Goal: Information Seeking & Learning: Learn about a topic

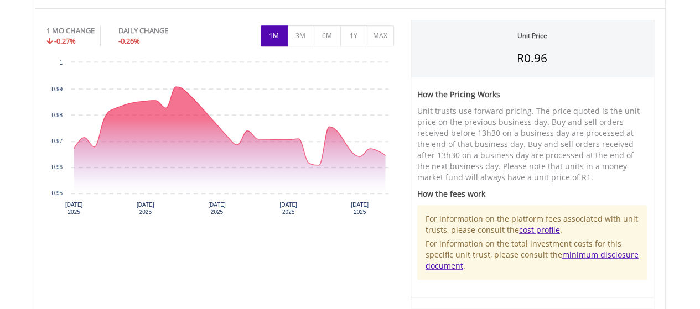
scroll to position [332, 0]
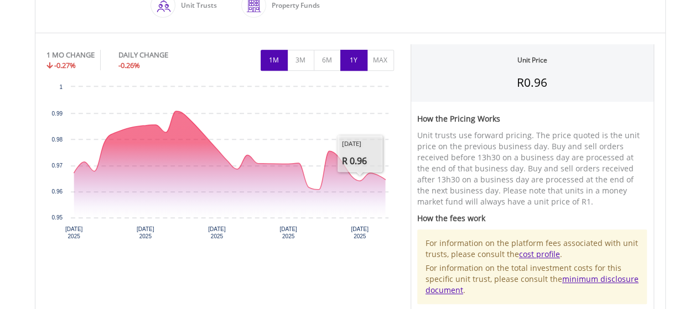
click at [353, 63] on button "1Y" at bounding box center [353, 60] width 27 height 21
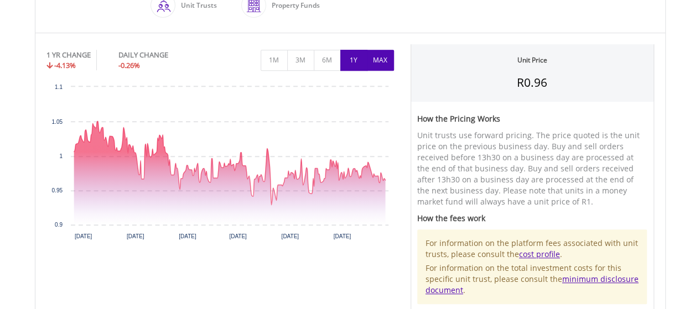
click at [371, 64] on button "MAX" at bounding box center [380, 60] width 27 height 21
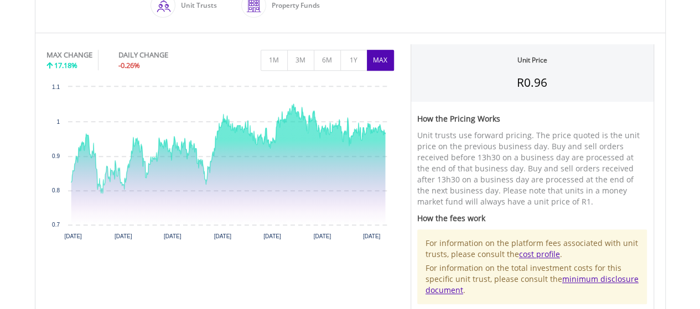
click at [678, 58] on body "My Investments Invest Now New Listings Sell My Recurring Investments Pending Or…" at bounding box center [350, 231] width 700 height 1127
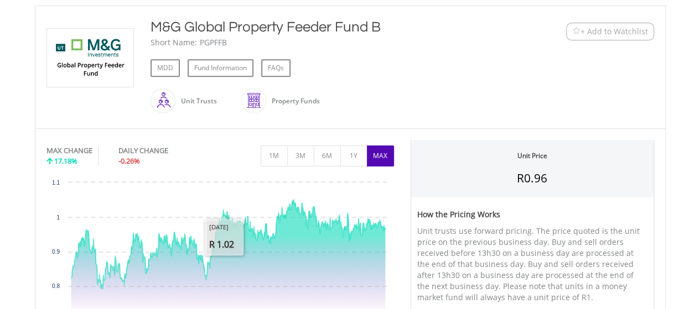
scroll to position [221, 0]
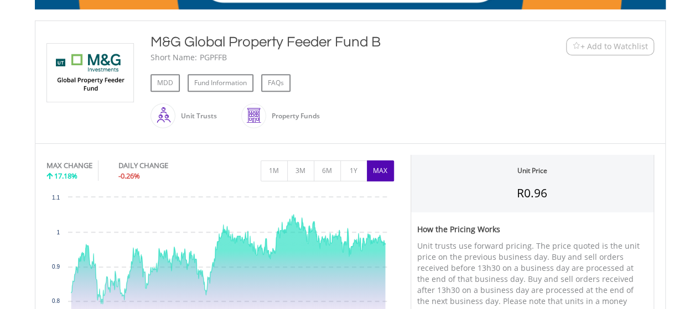
drag, startPoint x: 225, startPoint y: 58, endPoint x: 198, endPoint y: 58, distance: 26.6
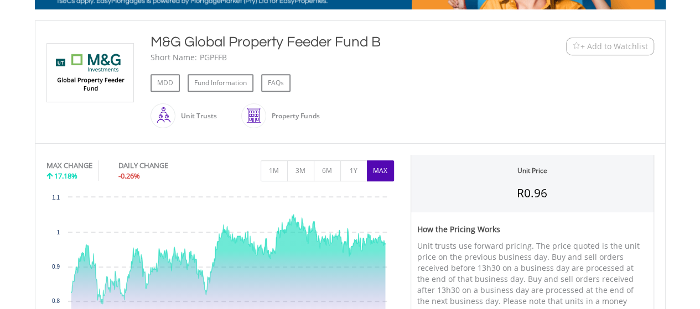
click at [200, 58] on div "PGPFFB" at bounding box center [213, 57] width 27 height 11
copy div "PGPFFB"
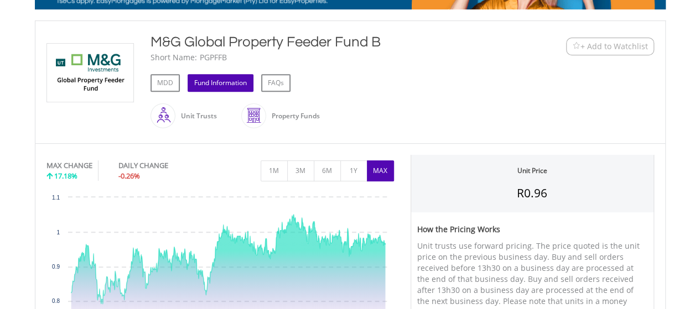
click at [221, 87] on link "Fund Information" at bounding box center [221, 83] width 66 height 18
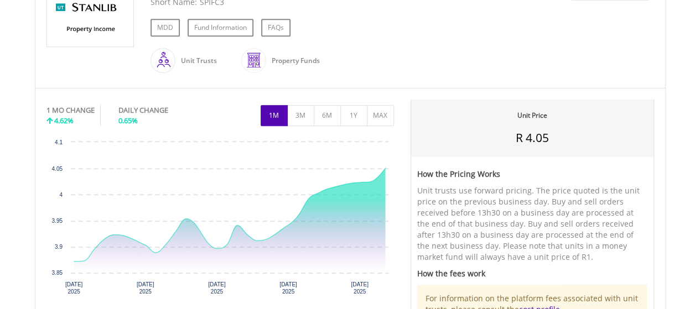
scroll to position [332, 0]
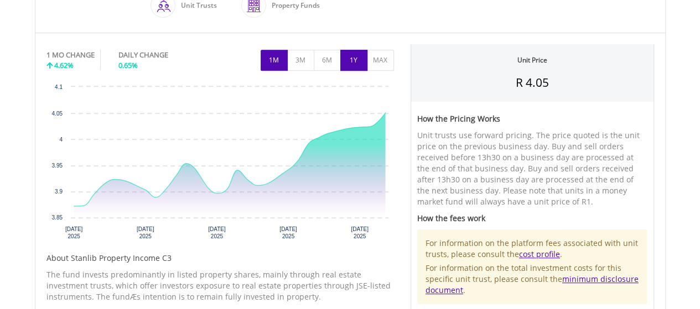
click at [357, 61] on button "1Y" at bounding box center [353, 60] width 27 height 21
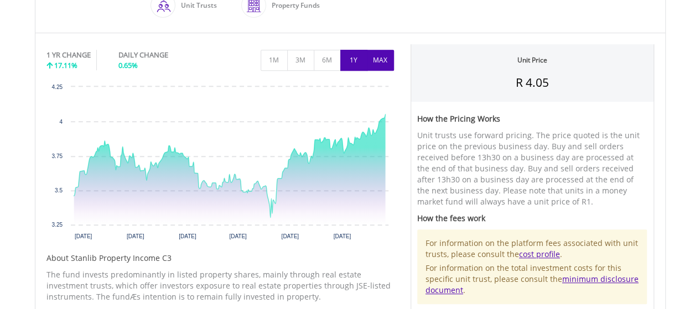
click at [385, 58] on button "MAX" at bounding box center [380, 60] width 27 height 21
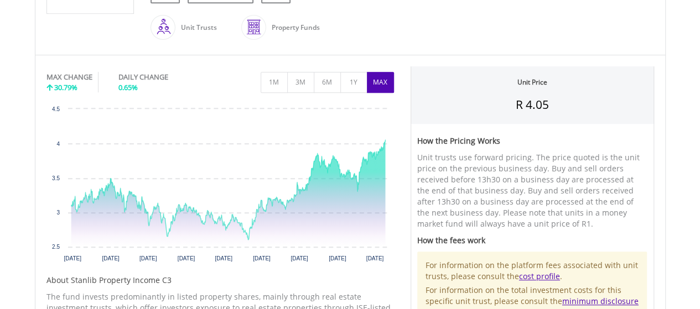
scroll to position [277, 0]
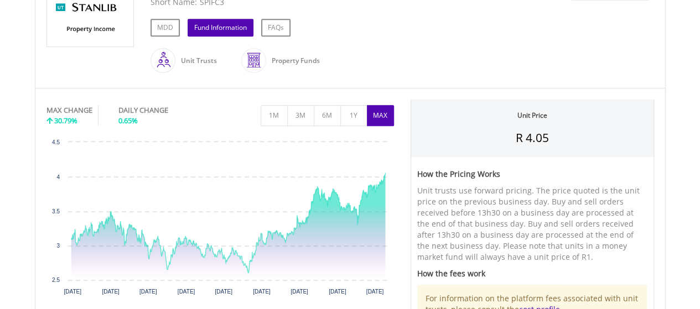
click at [206, 22] on link "Fund Information" at bounding box center [221, 28] width 66 height 18
click at [226, 25] on link "Fund Information" at bounding box center [221, 28] width 66 height 18
click at [165, 32] on link "MDD" at bounding box center [165, 28] width 29 height 18
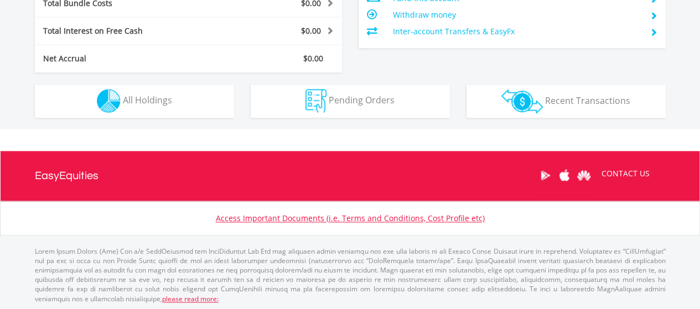
scroll to position [106, 210]
click at [152, 82] on div "Holdings All Holdings" at bounding box center [135, 94] width 216 height 45
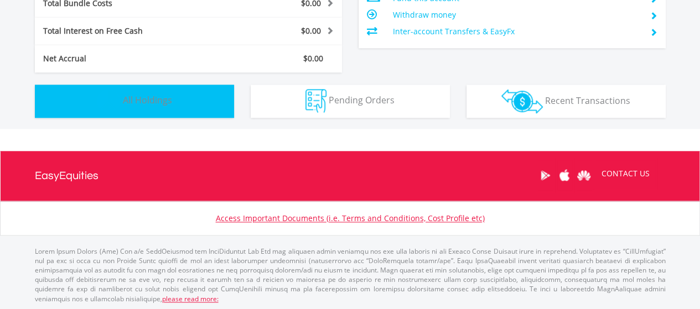
click at [159, 99] on span "All Holdings" at bounding box center [147, 100] width 49 height 12
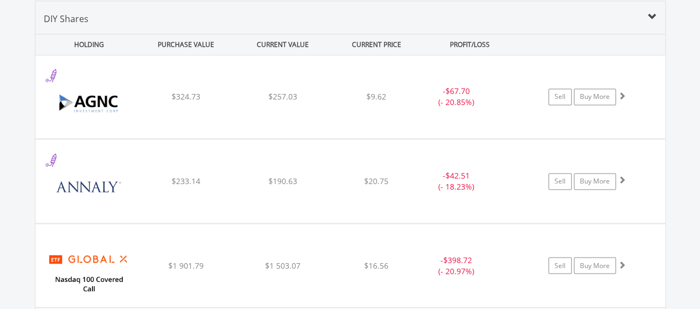
scroll to position [798, 0]
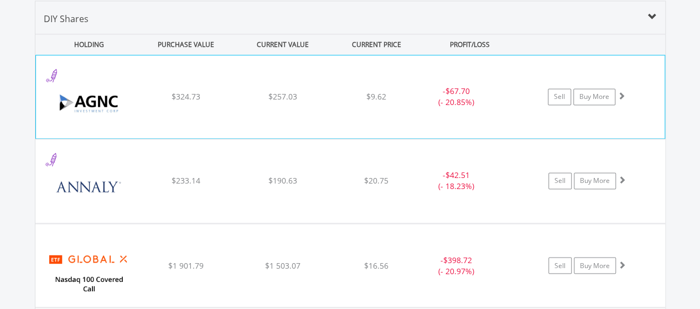
click at [289, 75] on div "﻿ AGNC Investment Corp $324.73 $257.03 $9.62 - $67.70 (- 20.85%) Sell Buy More" at bounding box center [350, 96] width 629 height 83
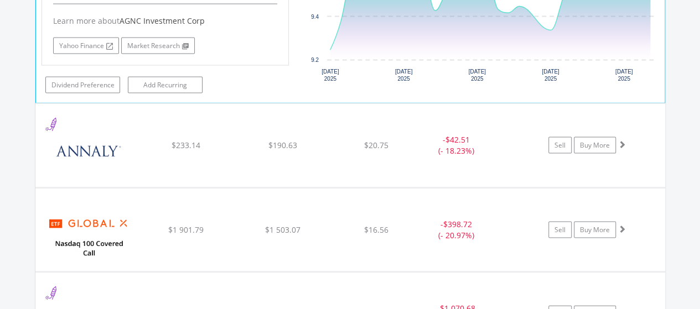
scroll to position [1077, 0]
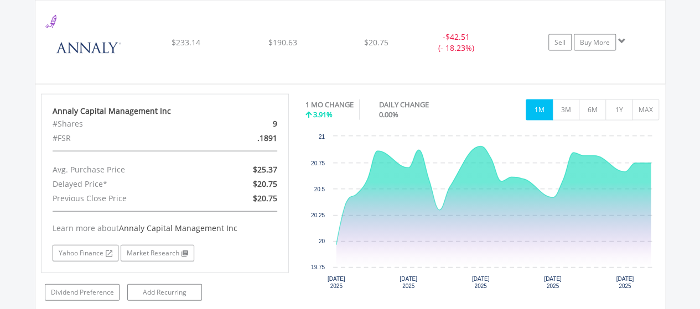
scroll to position [1188, 0]
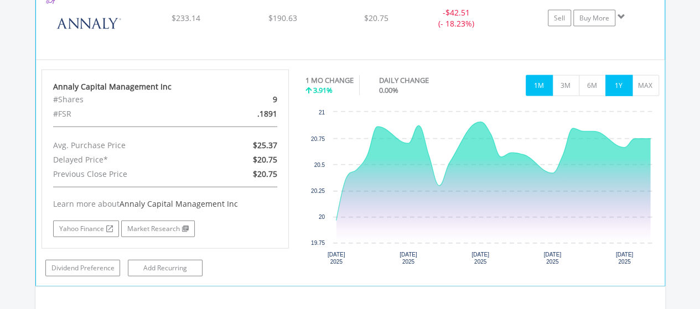
click at [624, 86] on button "1Y" at bounding box center [618, 85] width 27 height 21
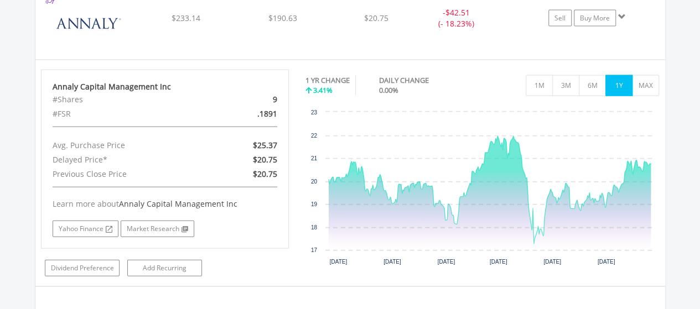
click at [680, 71] on div "Value View Share View DIY Shares HOLDING PURCHASE VALUE CURRENT VALUE CURRENT P…" at bounding box center [351, 233] width 742 height 1289
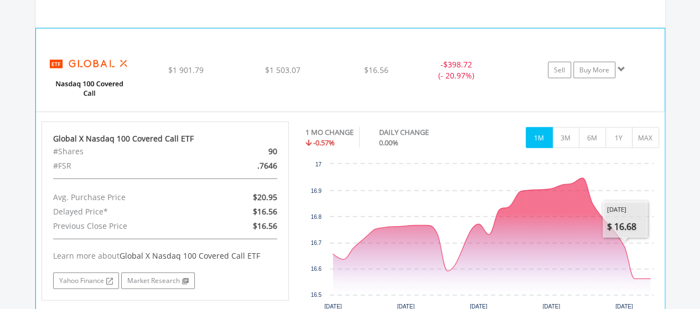
scroll to position [1243, 0]
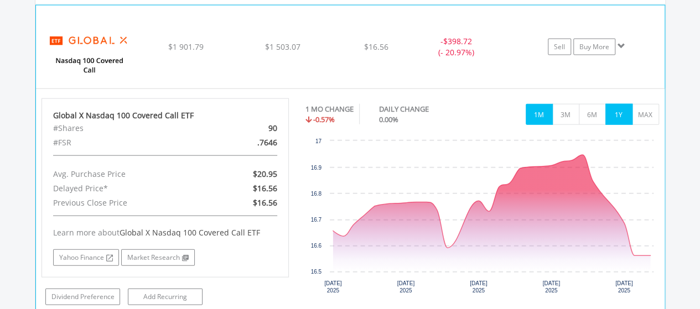
click at [620, 117] on button "1Y" at bounding box center [618, 114] width 27 height 21
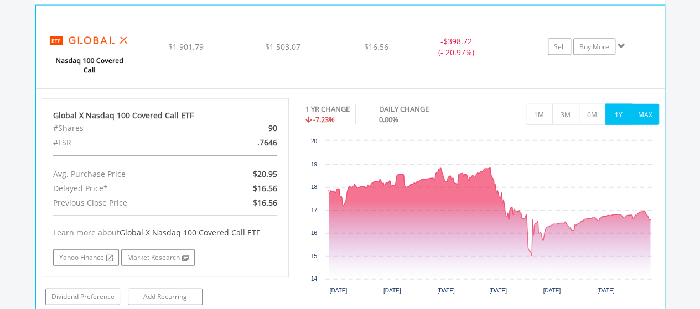
click at [657, 108] on button "MAX" at bounding box center [645, 114] width 27 height 21
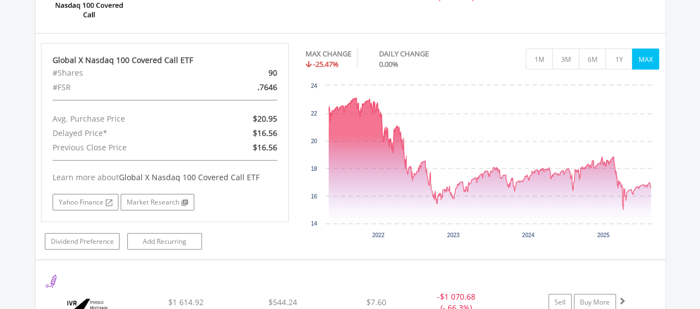
scroll to position [1354, 0]
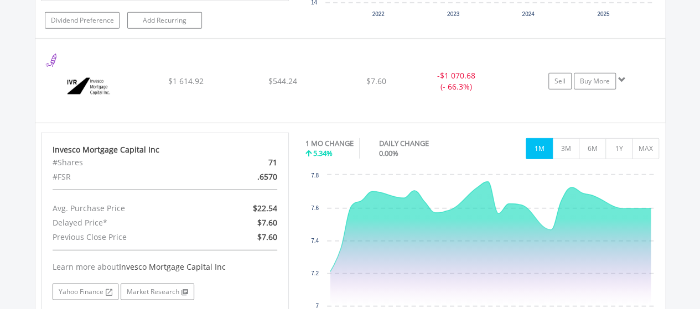
scroll to position [1575, 0]
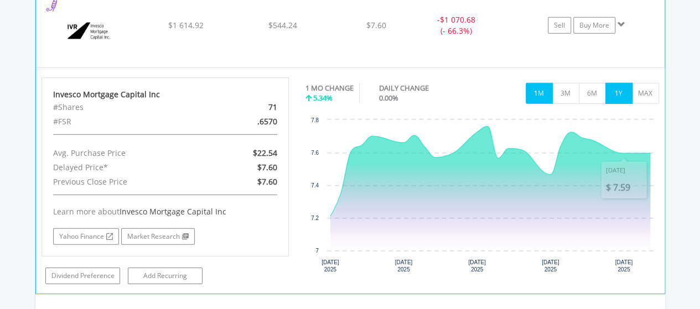
click at [619, 87] on button "1Y" at bounding box center [618, 93] width 27 height 21
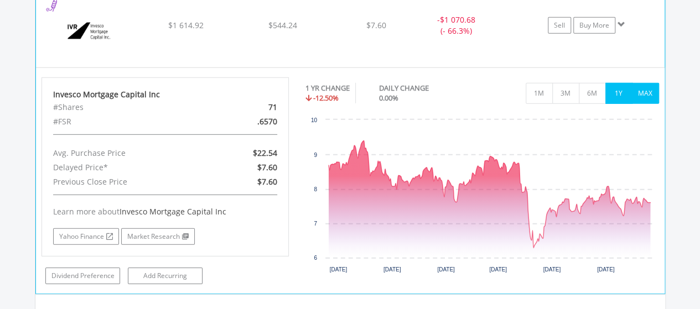
click at [645, 84] on button "MAX" at bounding box center [645, 93] width 27 height 21
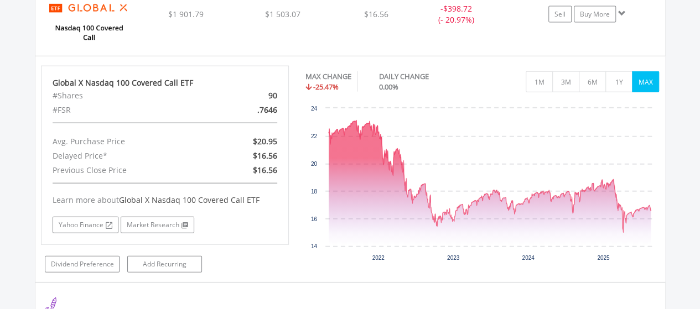
scroll to position [1298, 0]
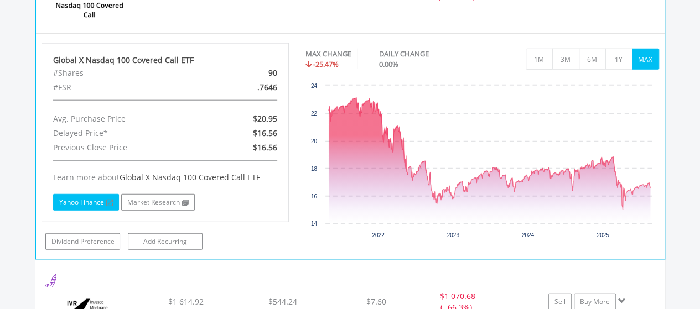
click at [77, 199] on link "Yahoo Finance" at bounding box center [86, 202] width 66 height 17
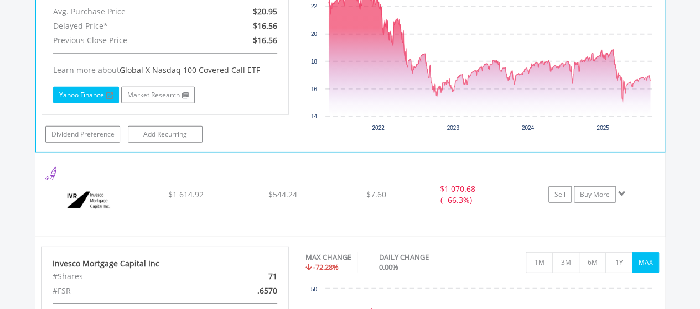
scroll to position [1409, 0]
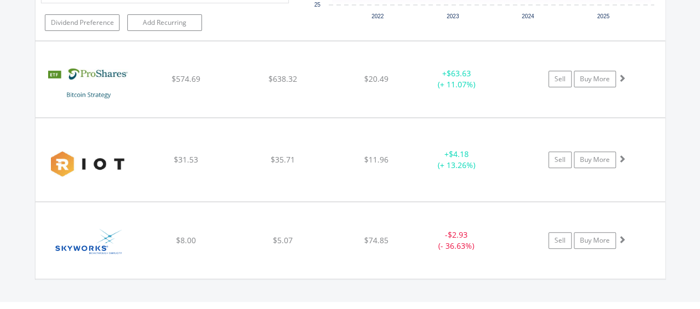
scroll to position [2239, 0]
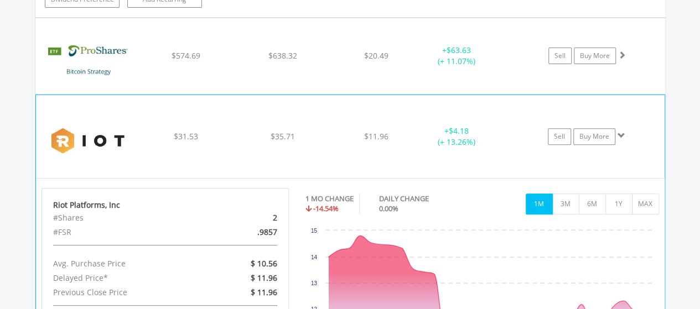
scroll to position [2294, 0]
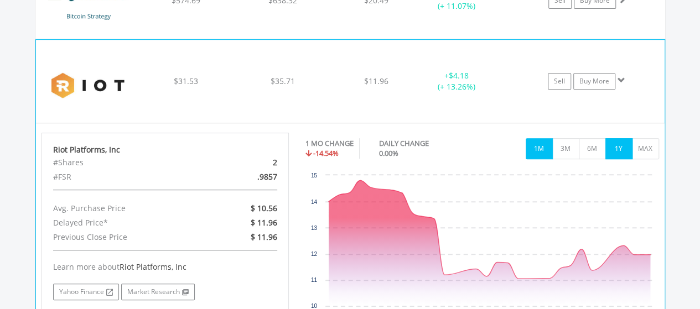
click at [613, 138] on button "1Y" at bounding box center [618, 148] width 27 height 21
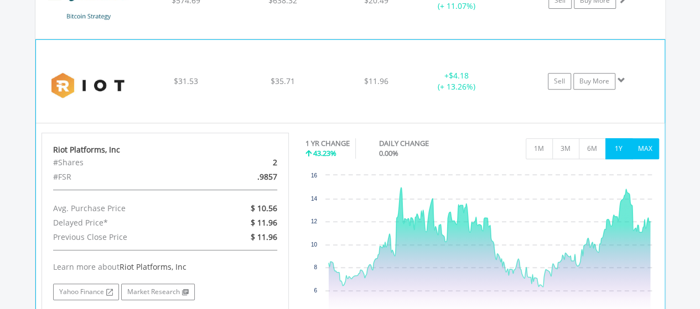
click at [641, 138] on button "MAX" at bounding box center [645, 148] width 27 height 21
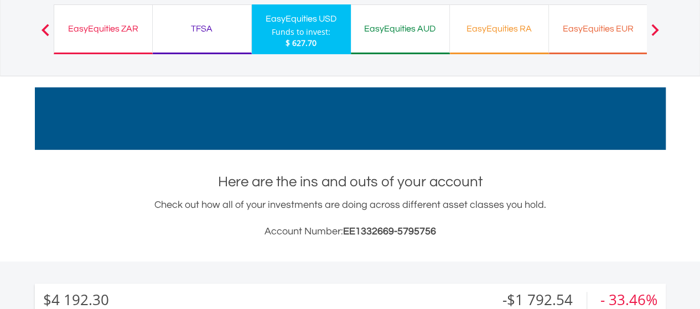
scroll to position [0, 0]
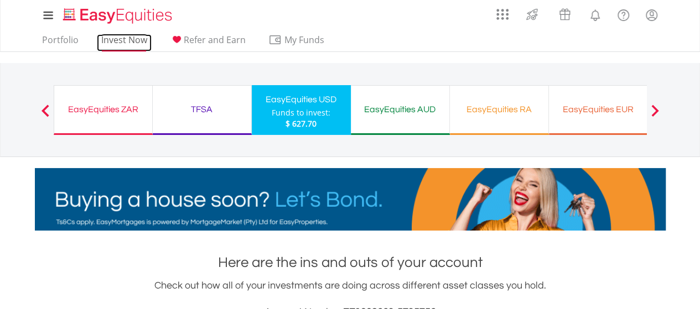
click at [124, 40] on link "Invest Now" at bounding box center [124, 42] width 55 height 17
